Goal: Information Seeking & Learning: Learn about a topic

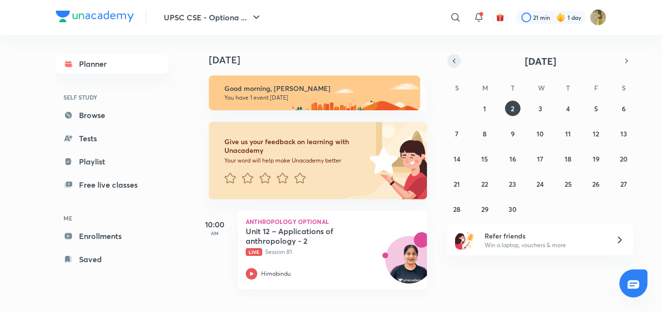
click at [457, 64] on icon "button" at bounding box center [454, 61] width 8 height 9
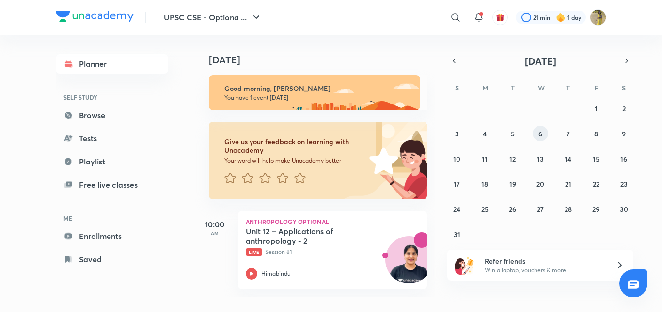
click at [532, 133] on div "27 28 29 30 31 1 2 3 4 5 6 7 8 9 10 11 12 13 14 15 16 17 18 19 20 21 22 23 24 2…" at bounding box center [540, 171] width 186 height 141
click at [546, 133] on button "6" at bounding box center [540, 134] width 16 height 16
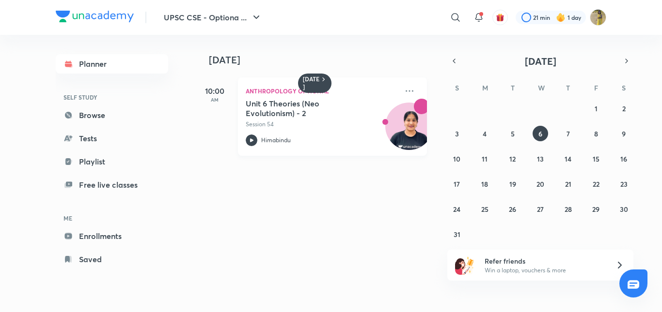
click at [297, 124] on p "Session 54" at bounding box center [322, 124] width 152 height 9
drag, startPoint x: 244, startPoint y: 133, endPoint x: 156, endPoint y: 149, distance: 89.2
click at [147, 149] on div "Planner SELF STUDY Browse Tests Playlist Free live classes ME Enrollments Saved" at bounding box center [112, 161] width 112 height 215
click at [393, 94] on div "Anthropology Optional Unit 6 Theories (Neo Evolutionism) - 2 Session 54 [PERSON…" at bounding box center [332, 117] width 189 height 78
click at [395, 92] on div "Anthropology Optional Unit 6 Theories (Neo Evolutionism) - 2 Session 54 [PERSON…" at bounding box center [332, 117] width 189 height 78
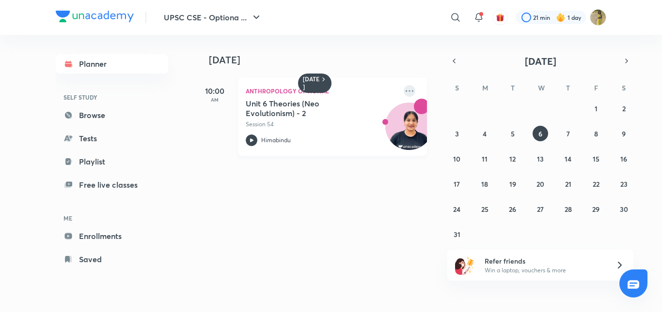
click at [406, 91] on icon at bounding box center [409, 91] width 12 height 12
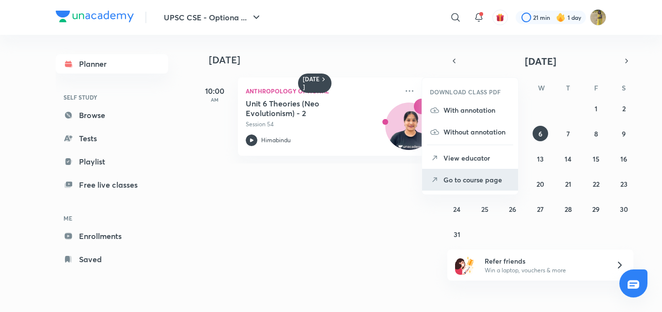
click at [458, 183] on p "Go to course page" at bounding box center [476, 180] width 67 height 10
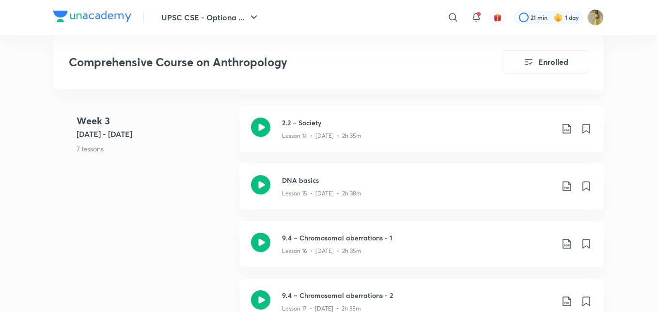
scroll to position [1405, 0]
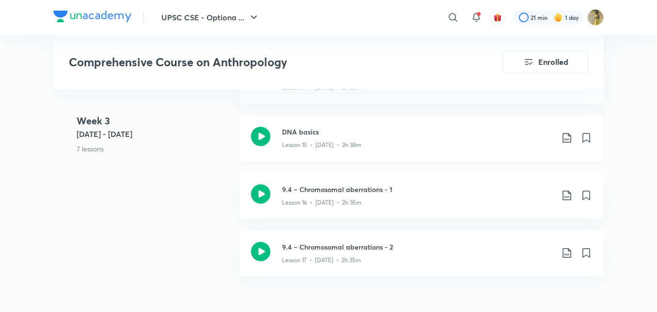
click at [301, 144] on p "Lesson 15 • [DATE] • 2h 38m" at bounding box center [321, 145] width 79 height 9
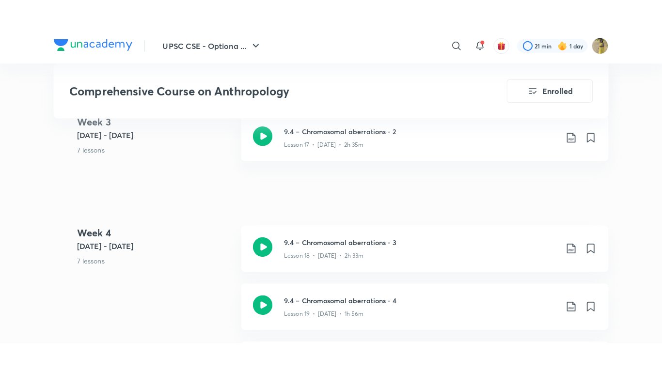
scroll to position [1550, 0]
